Goal: Task Accomplishment & Management: Manage account settings

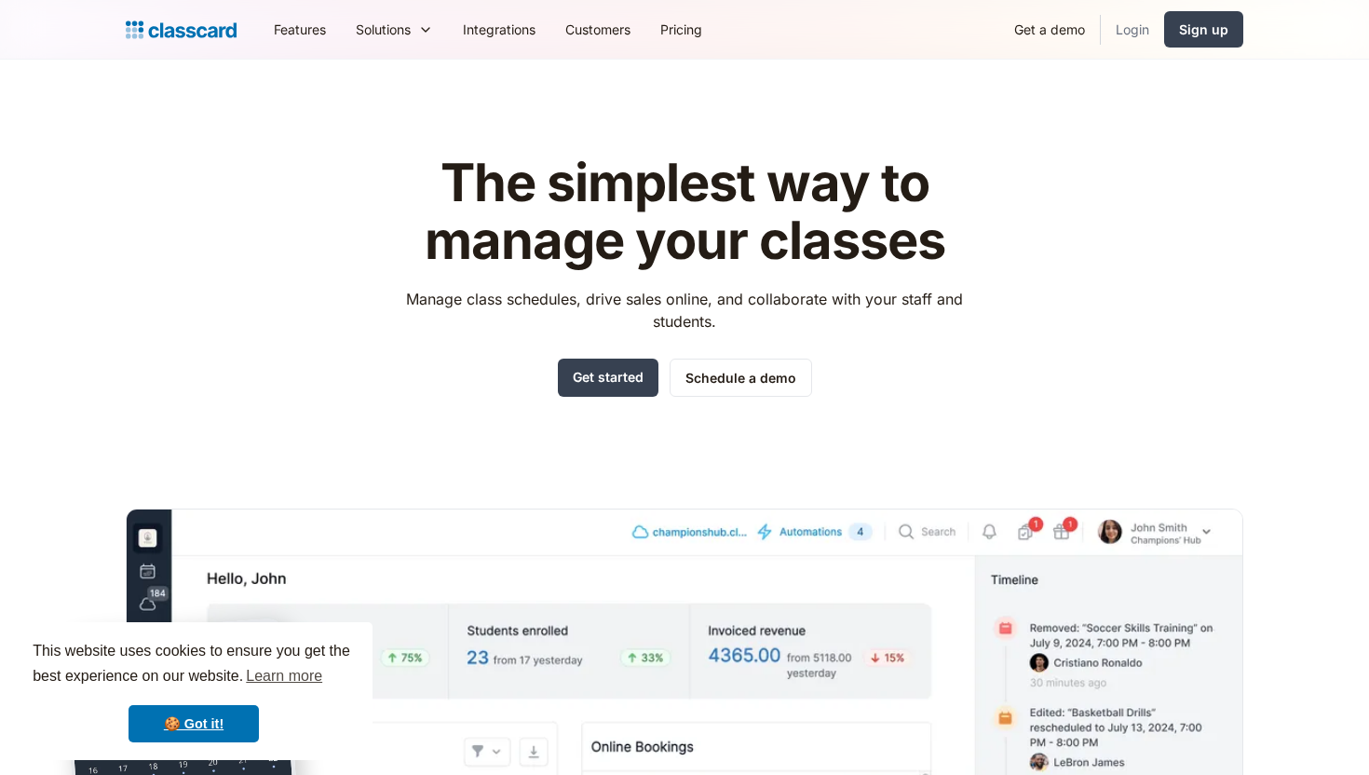
click at [1124, 35] on link "Login" at bounding box center [1132, 29] width 63 height 42
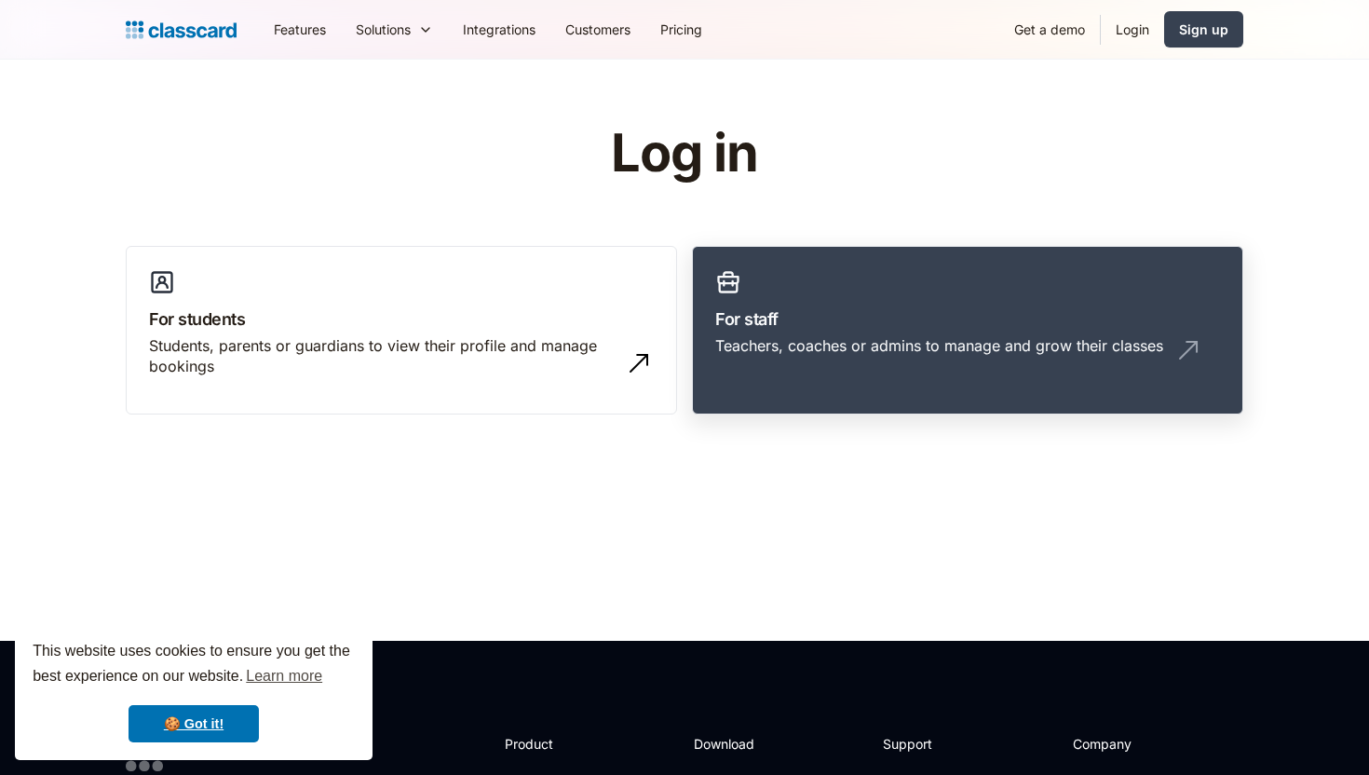
click at [942, 278] on link "For staff Teachers, coaches or admins to manage and grow their classes" at bounding box center [967, 330] width 551 height 169
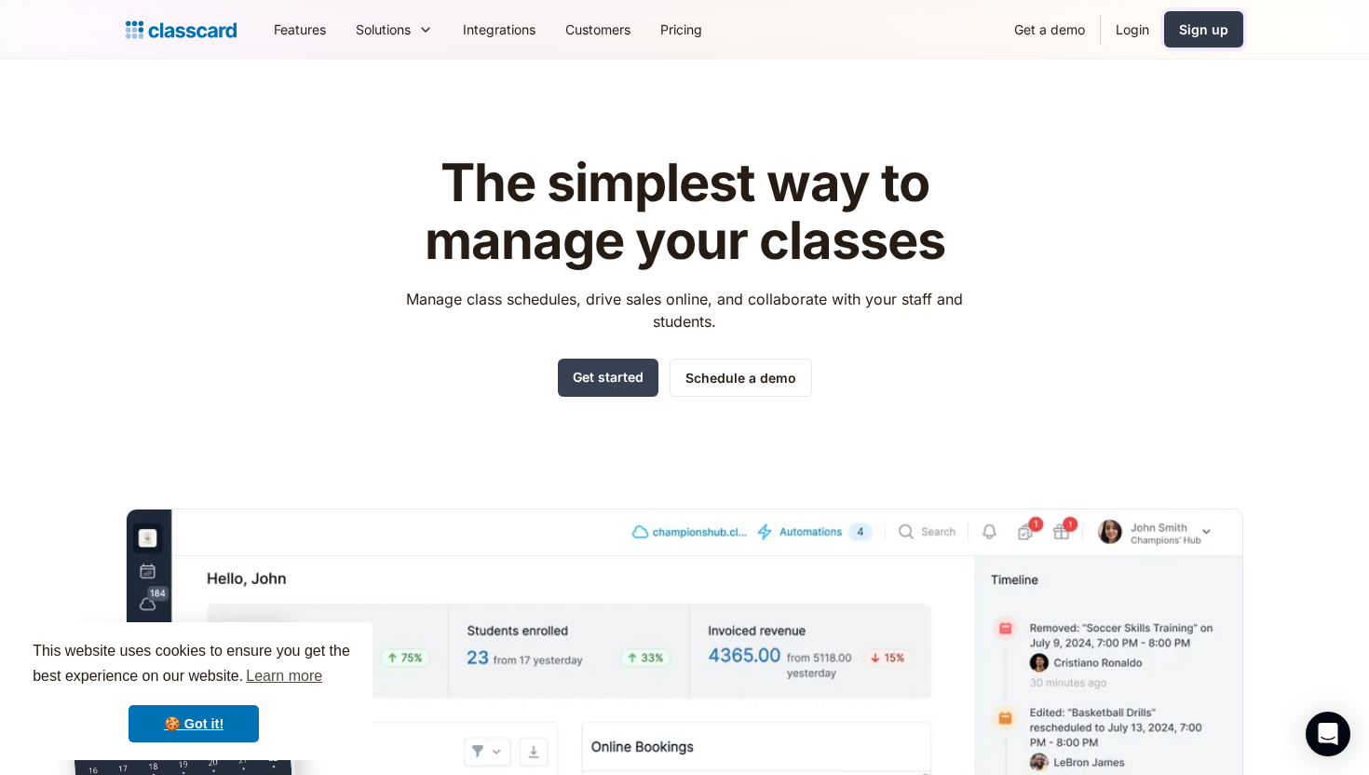
click at [1199, 36] on div "Sign up" at bounding box center [1203, 30] width 49 height 20
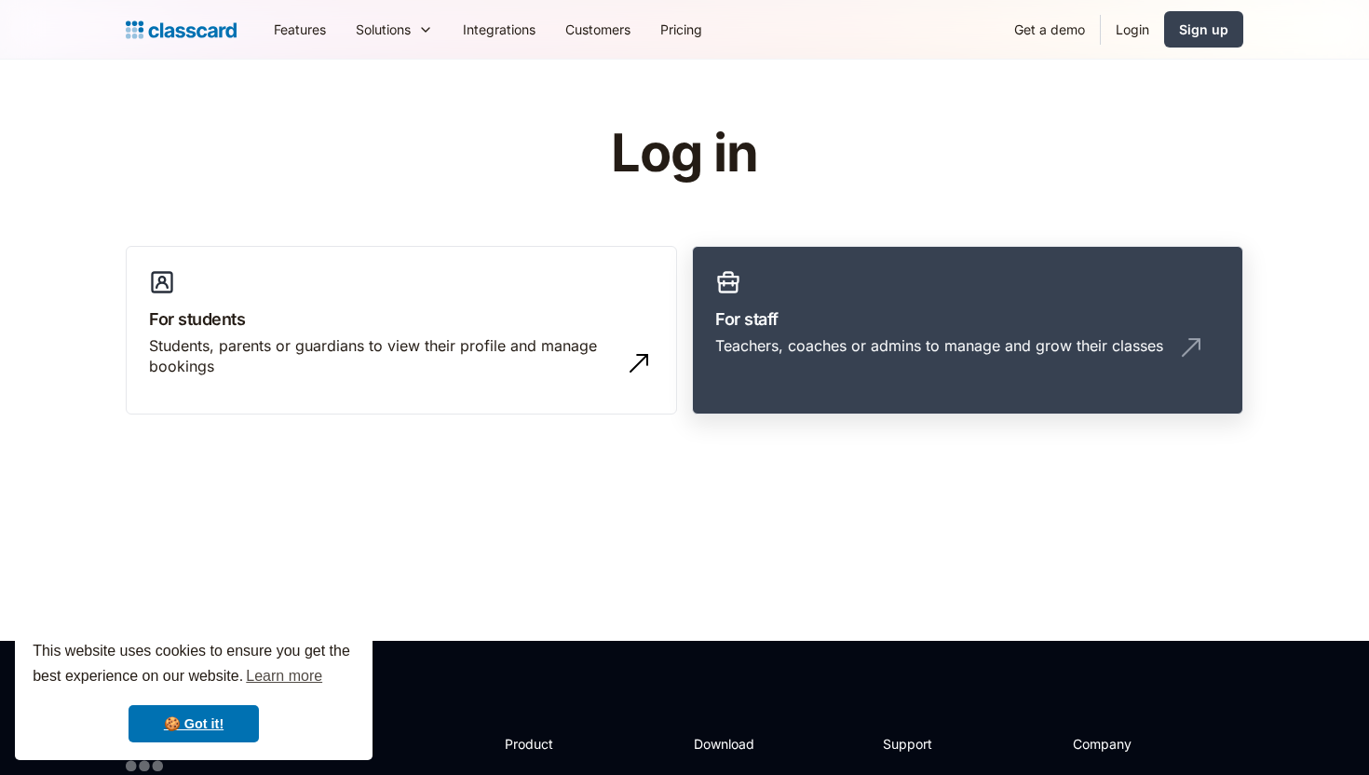
click at [907, 278] on link "For staff Teachers, coaches or admins to manage and grow their classes" at bounding box center [967, 330] width 551 height 169
